Goal: Task Accomplishment & Management: Manage account settings

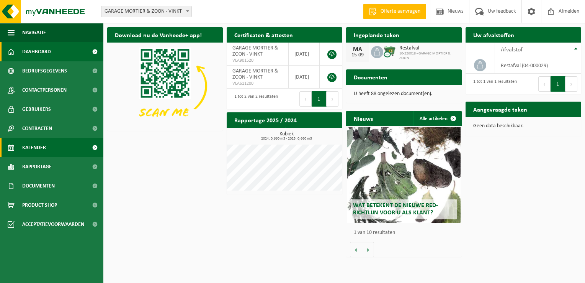
click at [34, 144] on span "Kalender" at bounding box center [34, 147] width 24 height 19
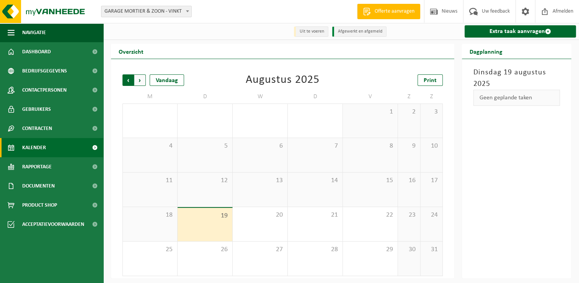
click at [141, 80] on span "Volgende" at bounding box center [139, 79] width 11 height 11
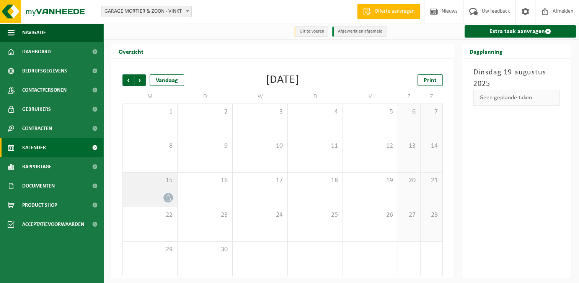
click at [159, 183] on span "15" at bounding box center [150, 180] width 47 height 8
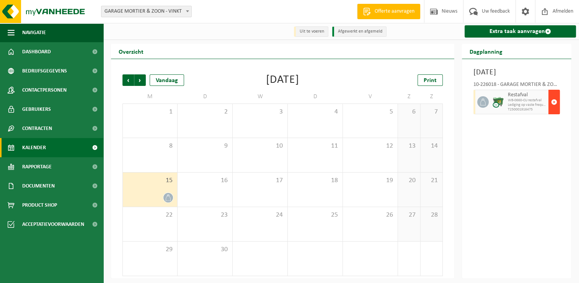
click at [554, 110] on span "button" at bounding box center [554, 101] width 6 height 15
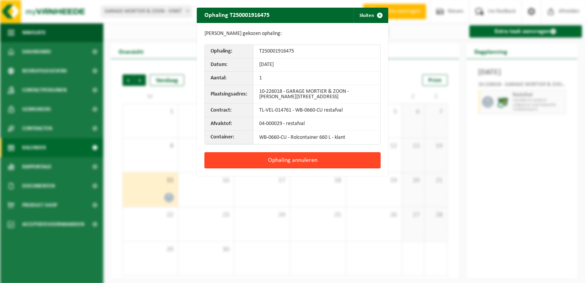
click at [279, 161] on button "Ophaling annuleren" at bounding box center [292, 160] width 176 height 16
